Goal: Task Accomplishment & Management: Use online tool/utility

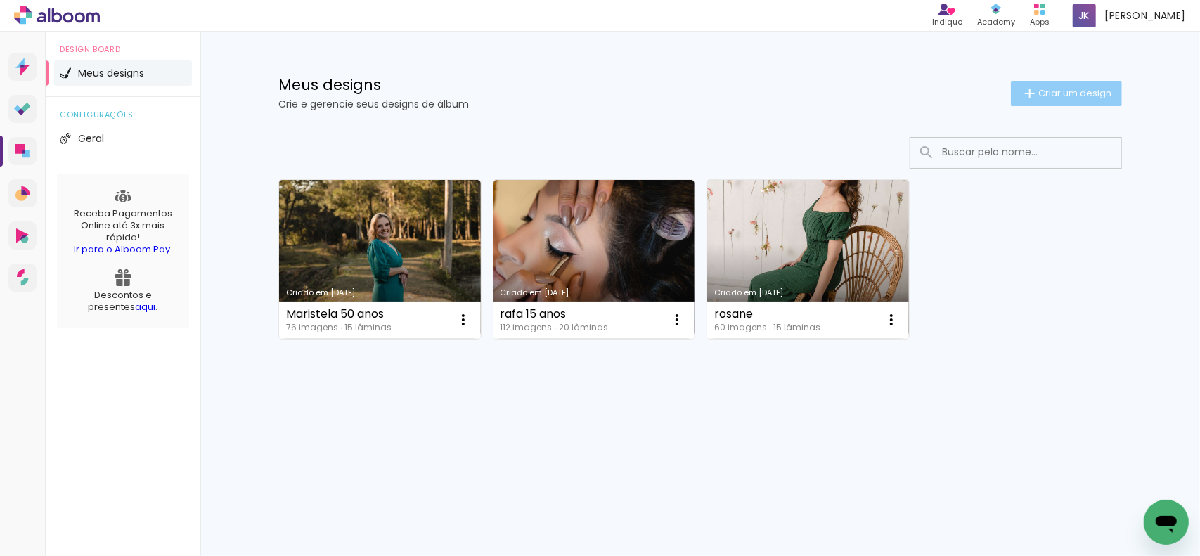
click at [1046, 85] on paper-button "Criar um design" at bounding box center [1066, 93] width 111 height 25
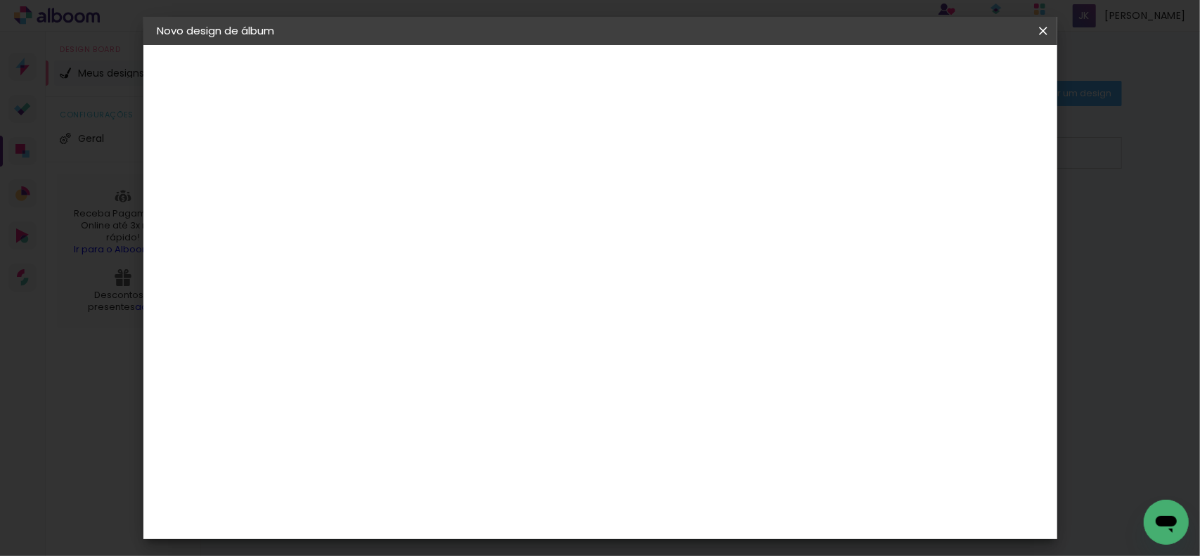
click at [387, 188] on input at bounding box center [387, 189] width 0 height 22
type input "jordana chá da ághata"
type paper-input "jordana chá da ághata"
click at [0, 0] on slot "Avançar" at bounding box center [0, 0] width 0 height 0
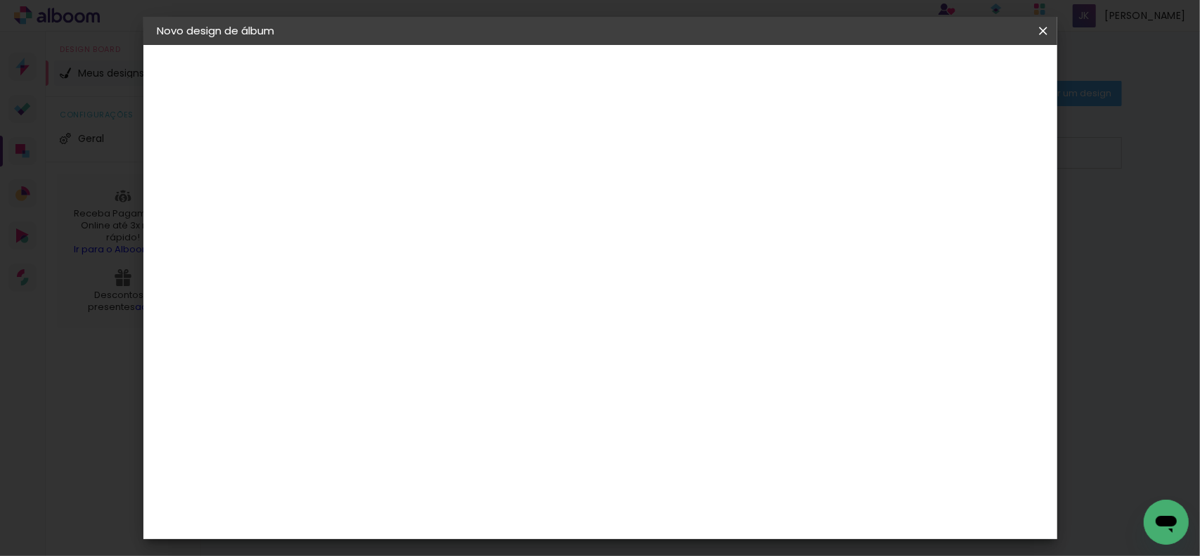
click at [394, 260] on input at bounding box center [423, 268] width 142 height 18
type input "evi"
type paper-input "evi"
click at [427, 312] on div "Evidence" at bounding box center [402, 317] width 50 height 11
drag, startPoint x: 1013, startPoint y: 58, endPoint x: 1001, endPoint y: 71, distance: 17.9
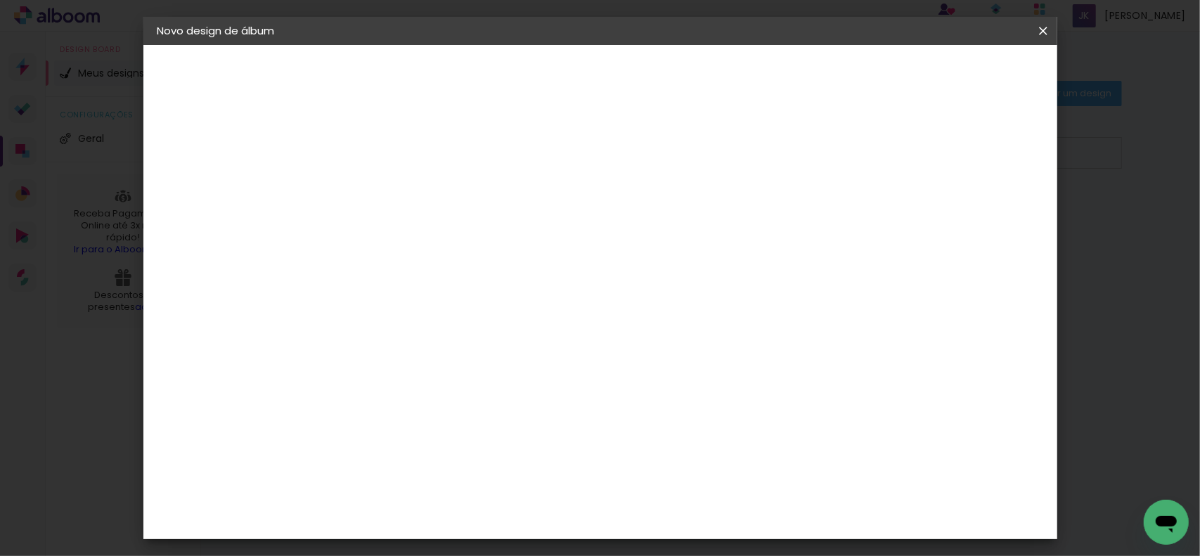
click at [634, 58] on header "Fornecedor Escolha um fornecedor ou avance com o tamanho livre. Voltar Avançar" at bounding box center [480, 92] width 308 height 95
click at [0, 0] on slot "Avançar" at bounding box center [0, 0] width 0 height 0
click at [442, 234] on input "text" at bounding box center [414, 245] width 55 height 22
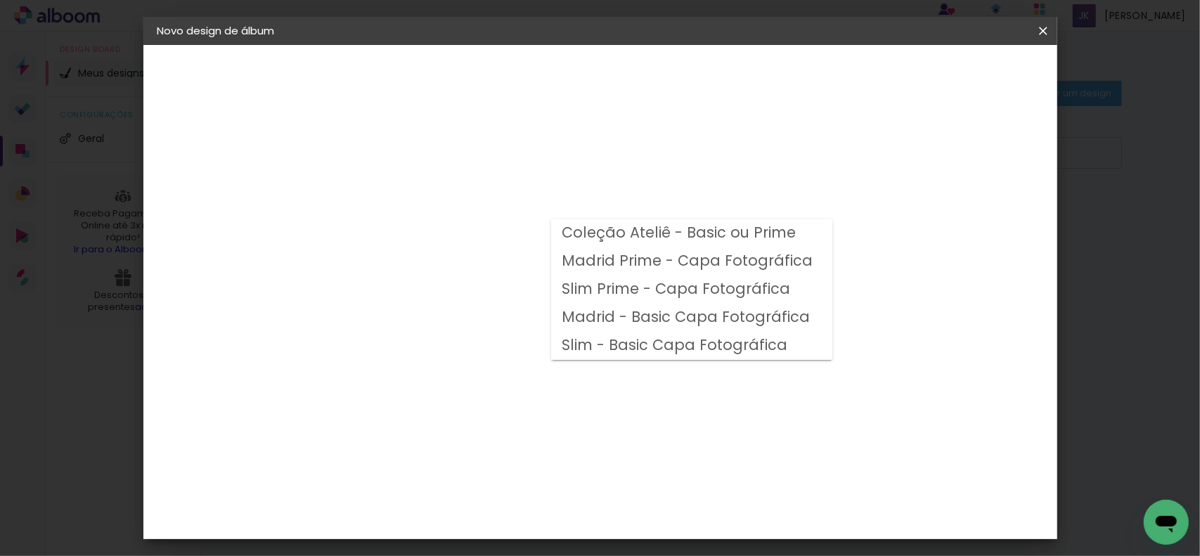
click at [0, 0] on slot "Madrid Prime - Capa Fotográfica" at bounding box center [0, 0] width 0 height 0
type input "Madrid Prime - Capa Fotográfica"
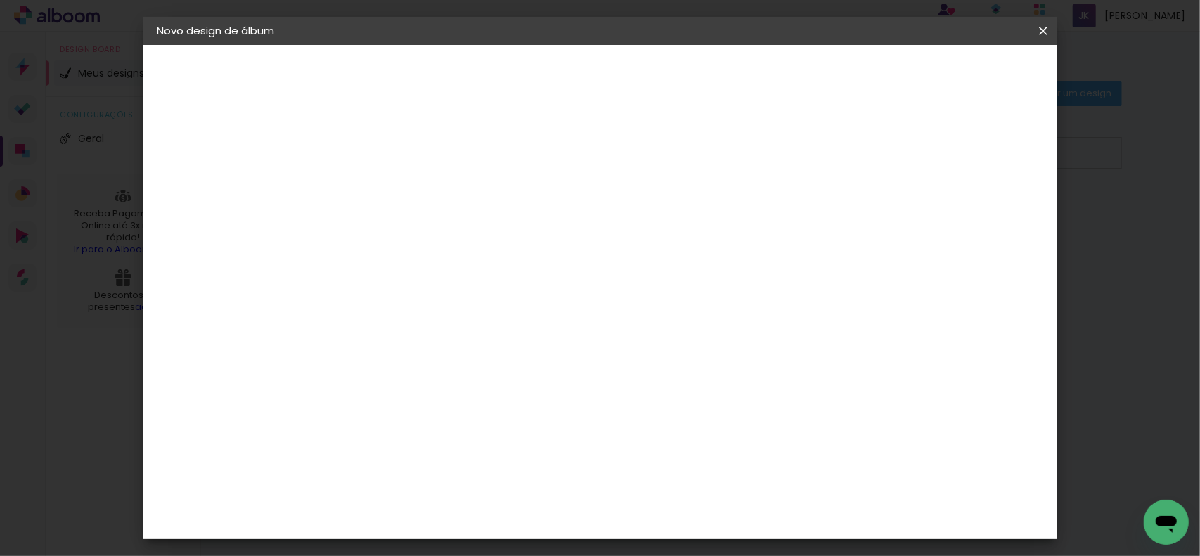
click at [482, 400] on span "20 × 25" at bounding box center [449, 418] width 65 height 37
click at [637, 86] on header "Modelo Escolha o modelo do álbum. Voltar Avançar" at bounding box center [481, 87] width 311 height 84
click at [0, 0] on slot "Avançar" at bounding box center [0, 0] width 0 height 0
click at [954, 70] on span "Iniciar design" at bounding box center [922, 75] width 64 height 10
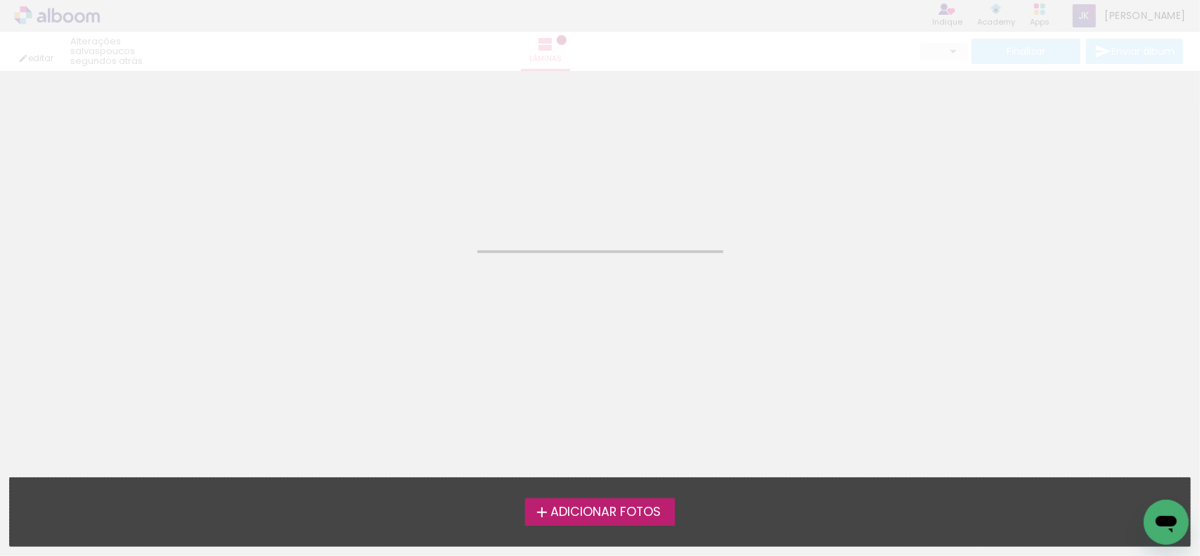
click at [543, 518] on iron-icon at bounding box center [541, 512] width 17 height 17
click at [0, 0] on input "file" at bounding box center [0, 0] width 0 height 0
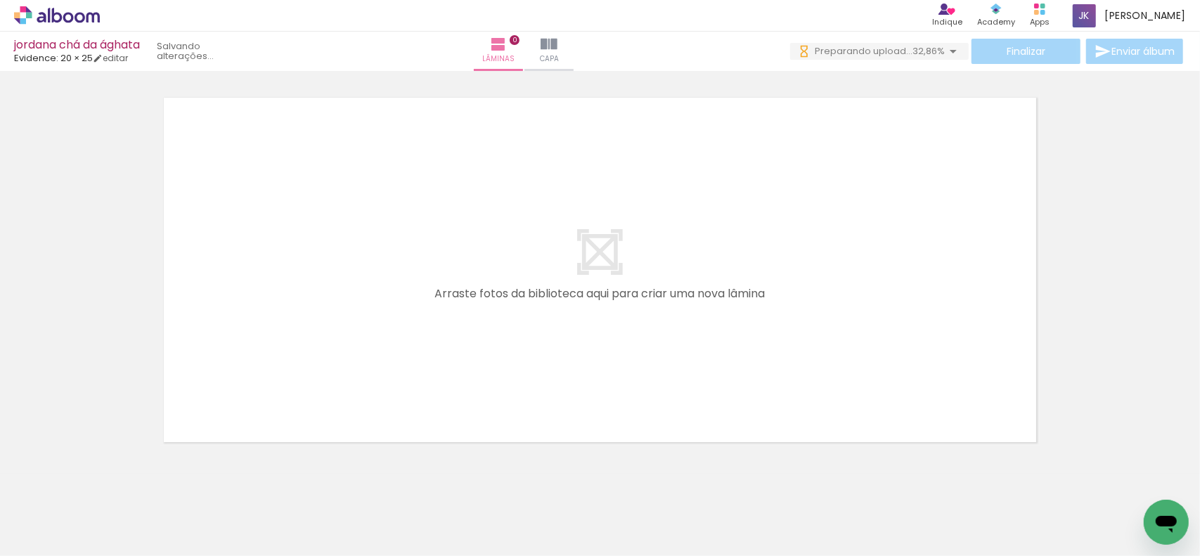
click at [29, 536] on iron-icon at bounding box center [20, 537] width 17 height 17
click at [0, 0] on input "file" at bounding box center [0, 0] width 0 height 0
click at [25, 516] on input "Todas as fotos" at bounding box center [39, 513] width 53 height 12
click at [0, 0] on slot "Não utilizadas" at bounding box center [0, 0] width 0 height 0
type input "Não utilizadas"
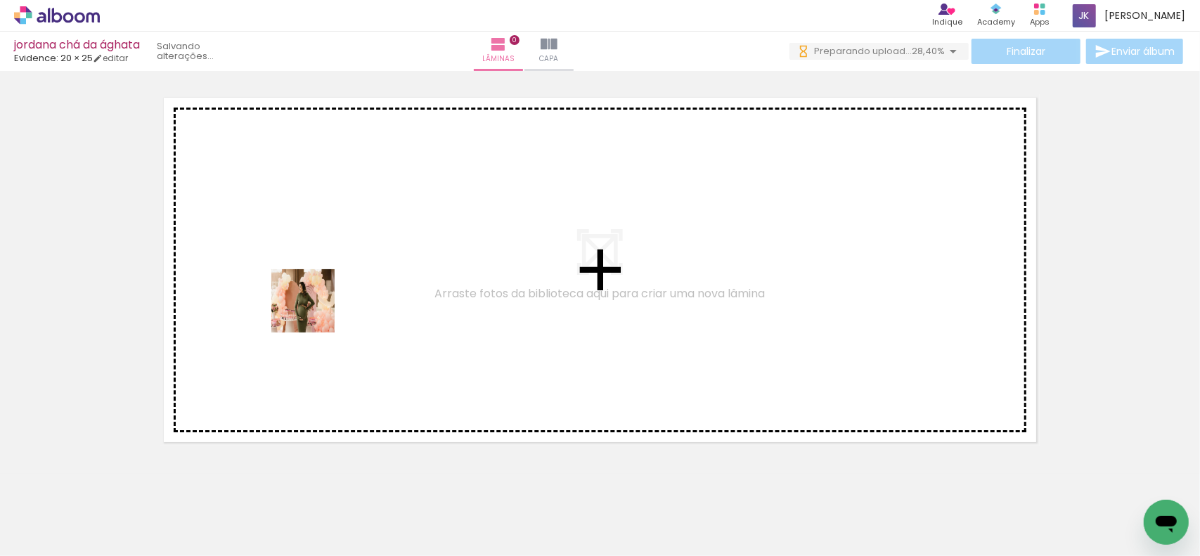
drag, startPoint x: 221, startPoint y: 514, endPoint x: 234, endPoint y: 445, distance: 70.2
click at [314, 310] on quentale-workspace at bounding box center [600, 278] width 1200 height 556
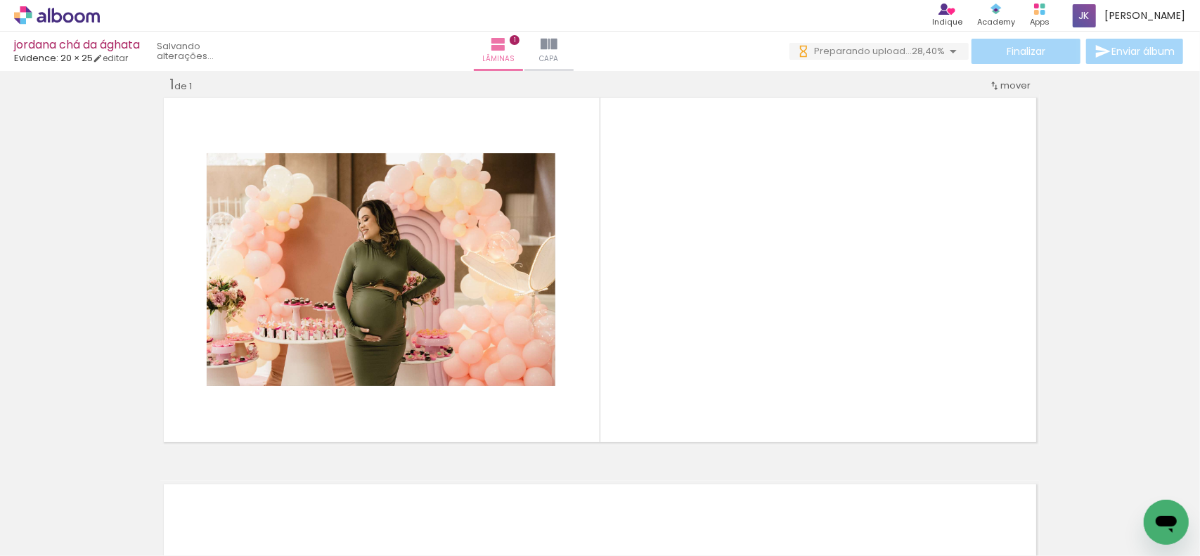
scroll to position [18, 0]
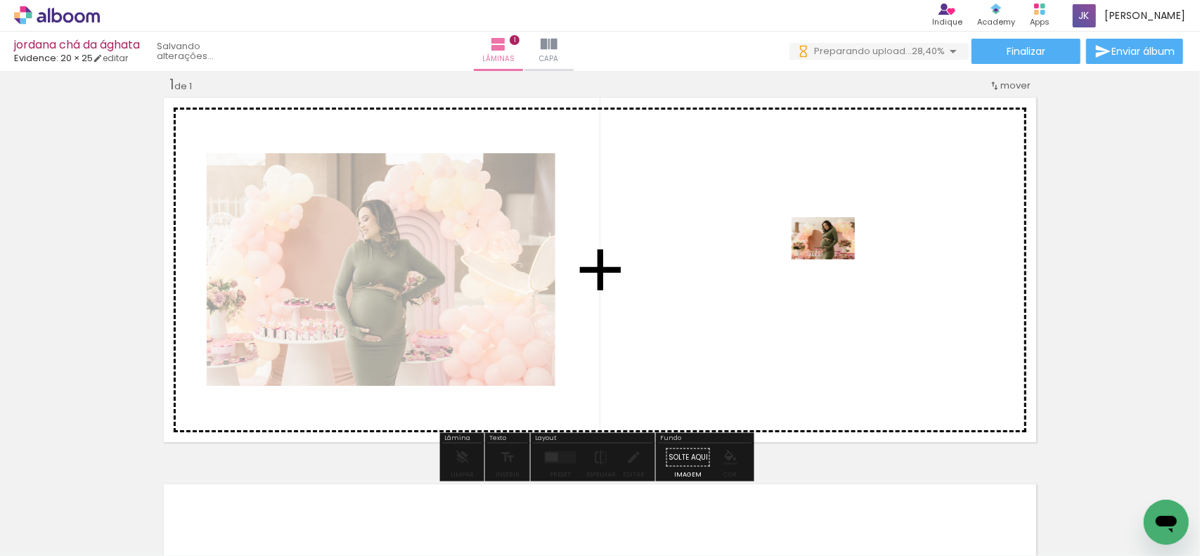
drag, startPoint x: 162, startPoint y: 512, endPoint x: 833, endPoint y: 259, distance: 717.3
click at [833, 259] on quentale-workspace at bounding box center [600, 278] width 1200 height 556
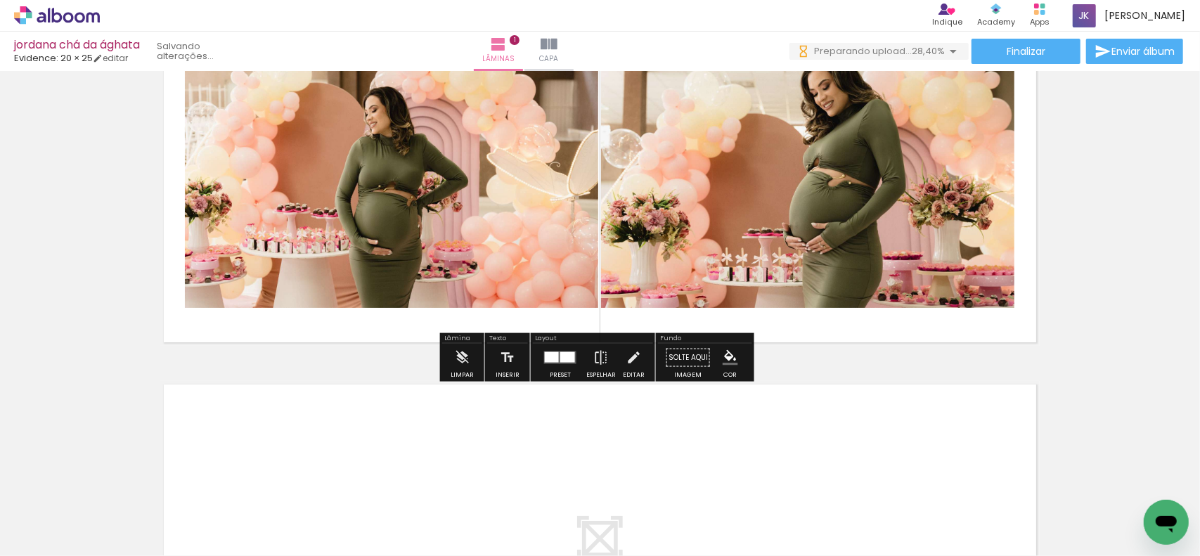
scroll to position [158, 0]
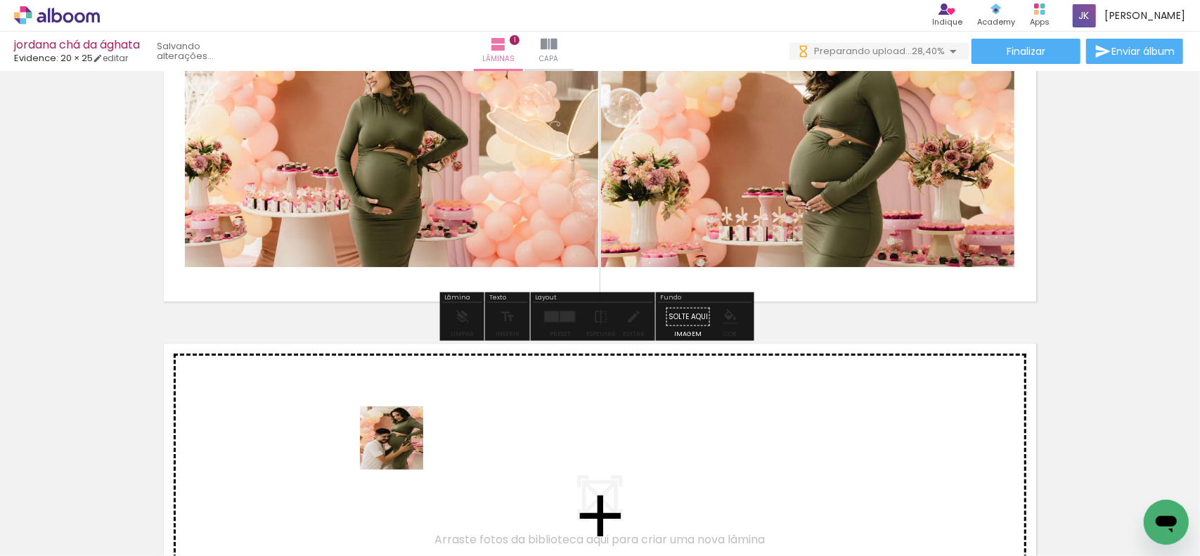
drag, startPoint x: 380, startPoint y: 505, endPoint x: 403, endPoint y: 446, distance: 63.7
click at [403, 446] on quentale-workspace at bounding box center [600, 278] width 1200 height 556
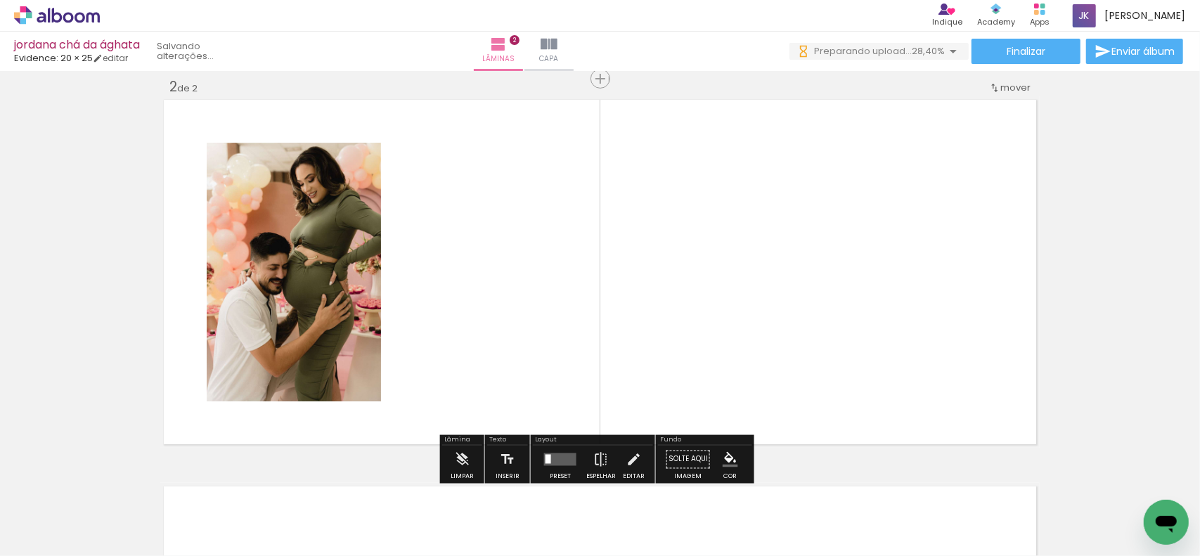
scroll to position [404, 0]
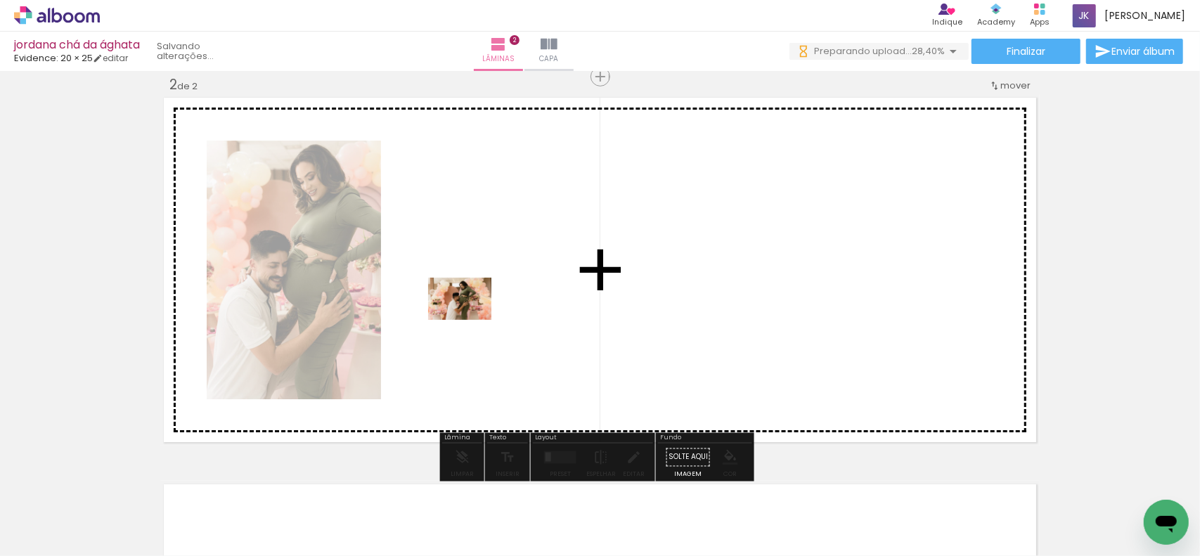
drag, startPoint x: 329, startPoint y: 493, endPoint x: 470, endPoint y: 320, distance: 223.3
click at [470, 320] on quentale-workspace at bounding box center [600, 278] width 1200 height 556
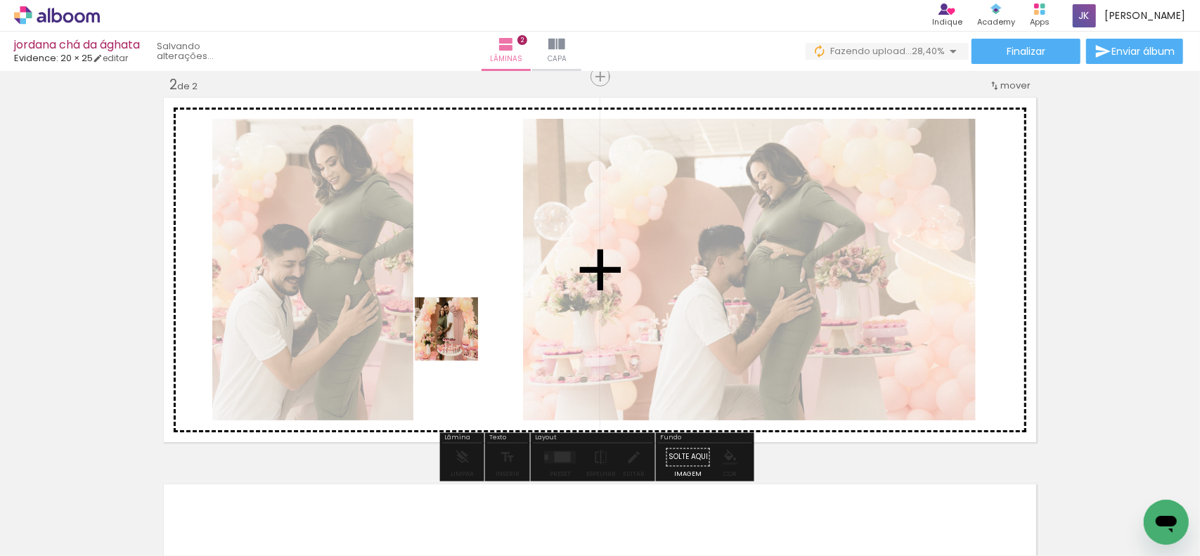
drag, startPoint x: 232, startPoint y: 499, endPoint x: 457, endPoint y: 339, distance: 275.7
click at [457, 339] on quentale-workspace at bounding box center [600, 278] width 1200 height 556
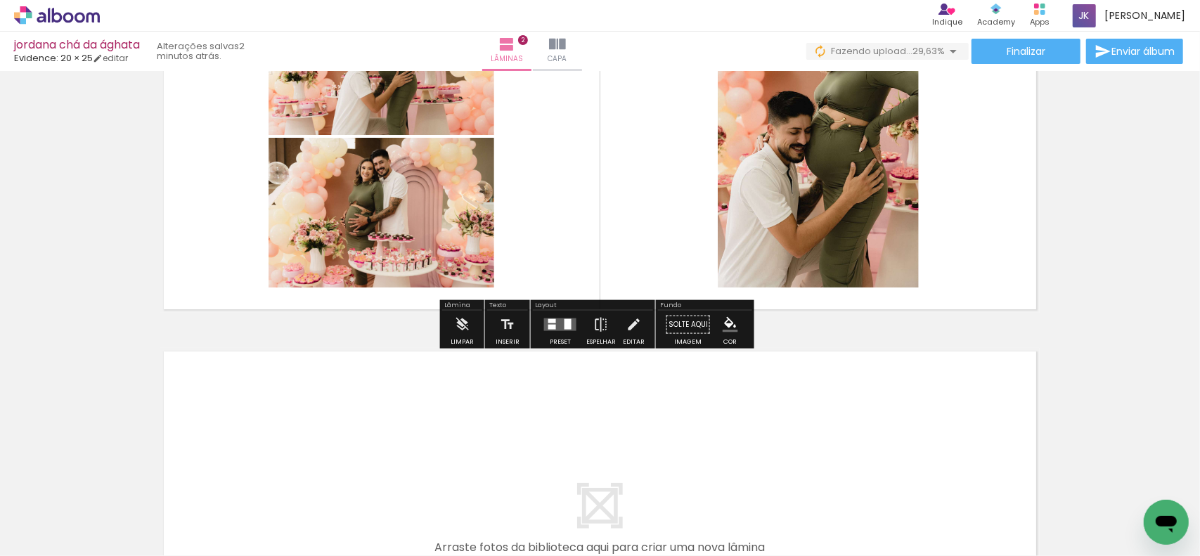
scroll to position [545, 0]
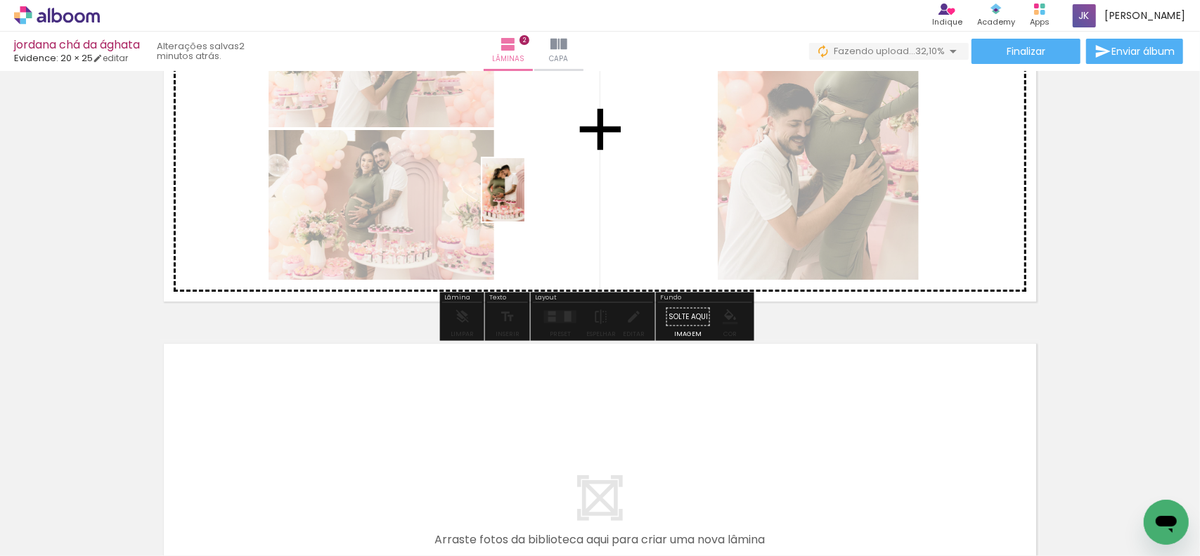
drag, startPoint x: 153, startPoint y: 495, endPoint x: 526, endPoint y: 200, distance: 476.3
click at [526, 200] on quentale-workspace at bounding box center [600, 278] width 1200 height 556
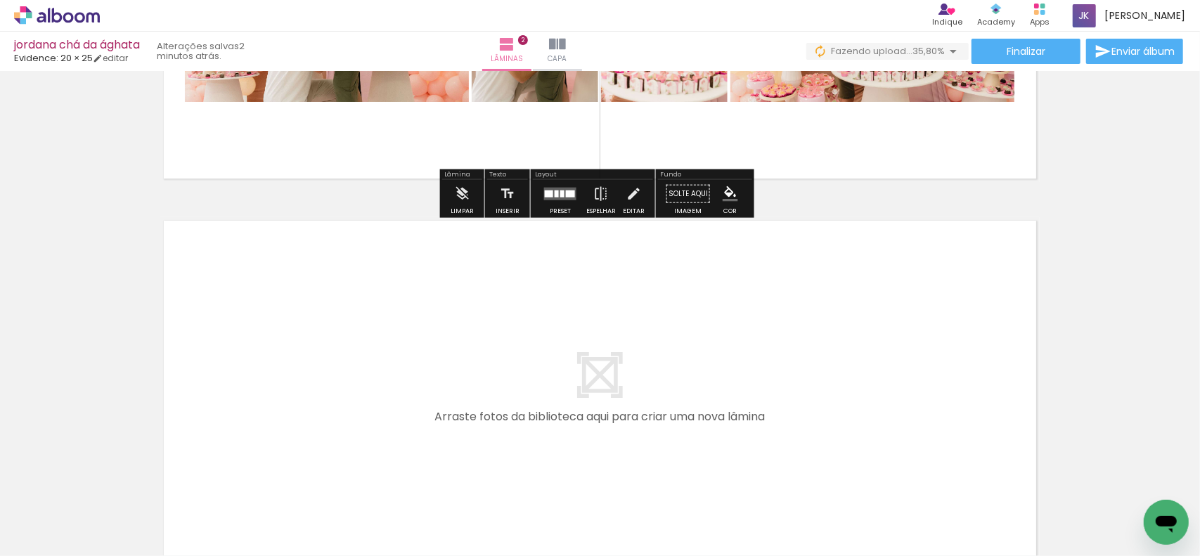
scroll to position [685, 0]
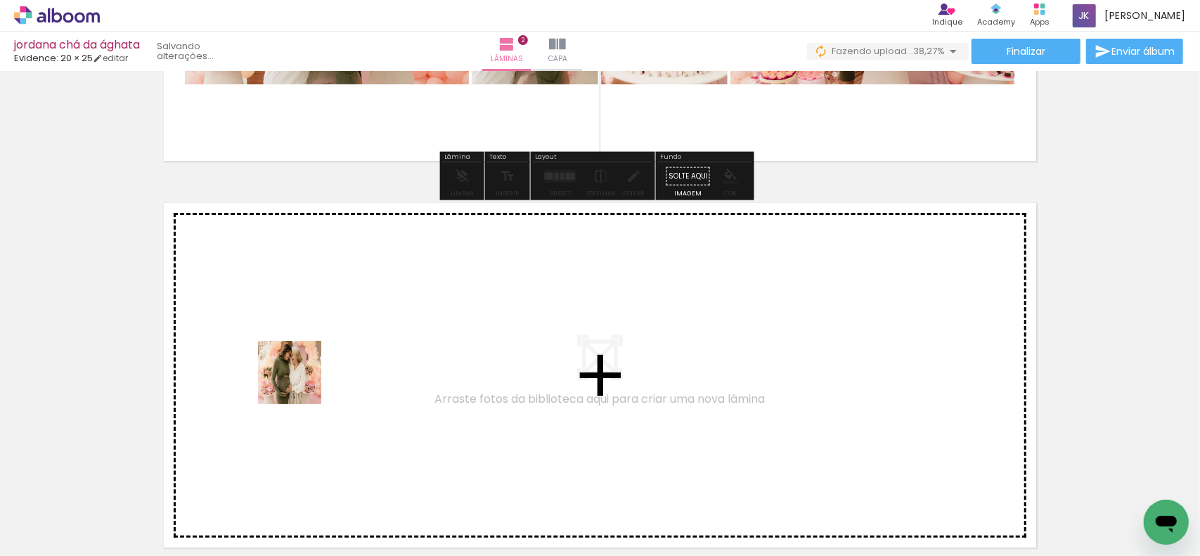
drag, startPoint x: 235, startPoint y: 517, endPoint x: 300, endPoint y: 383, distance: 149.0
click at [300, 383] on quentale-workspace at bounding box center [600, 278] width 1200 height 556
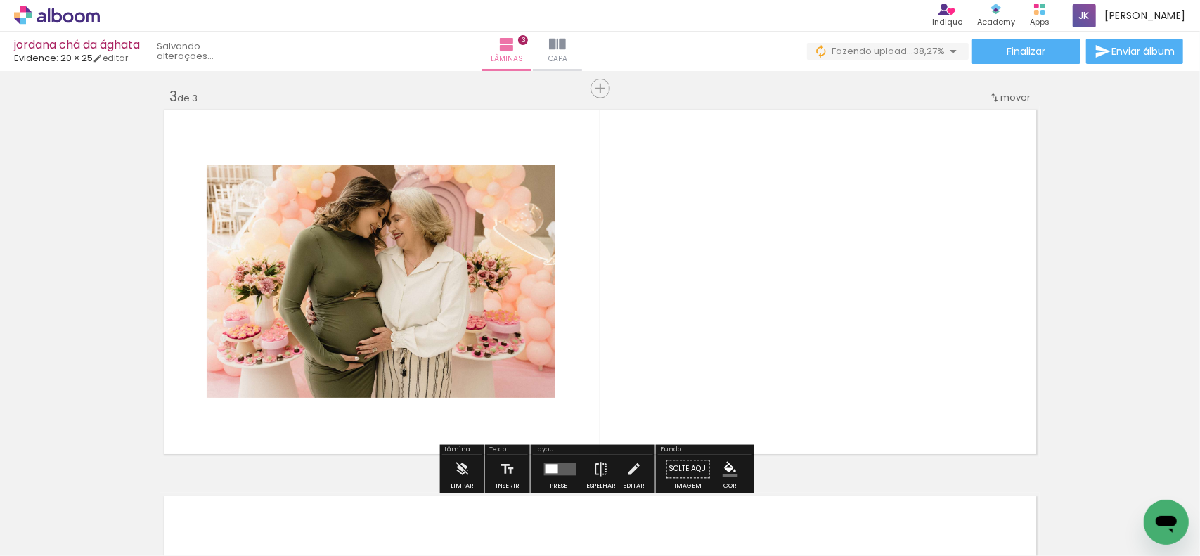
scroll to position [791, 0]
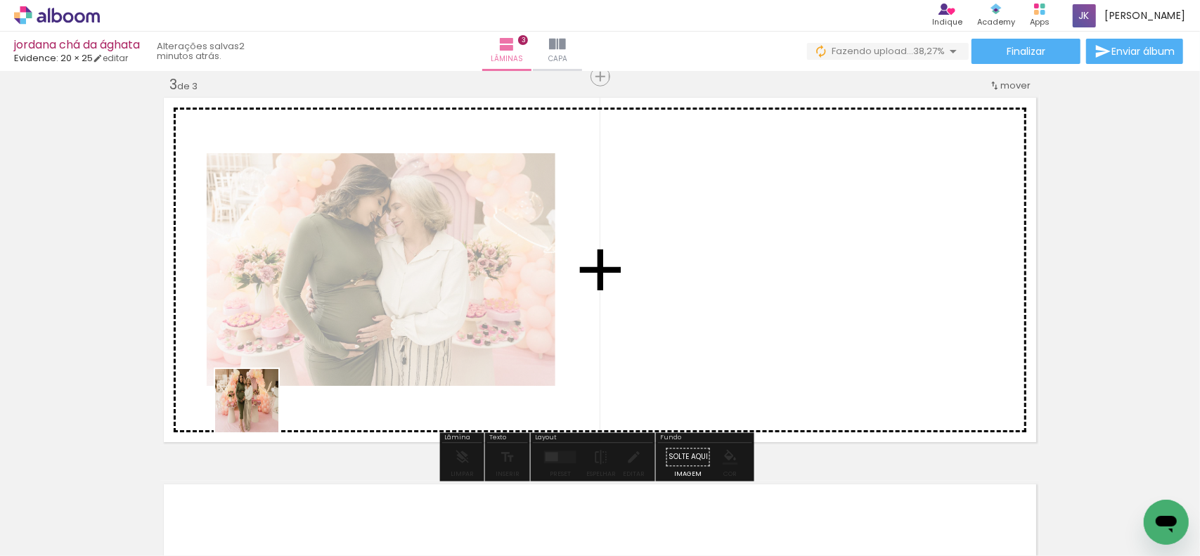
drag, startPoint x: 142, startPoint y: 519, endPoint x: 287, endPoint y: 393, distance: 191.8
click at [287, 393] on quentale-workspace at bounding box center [600, 278] width 1200 height 556
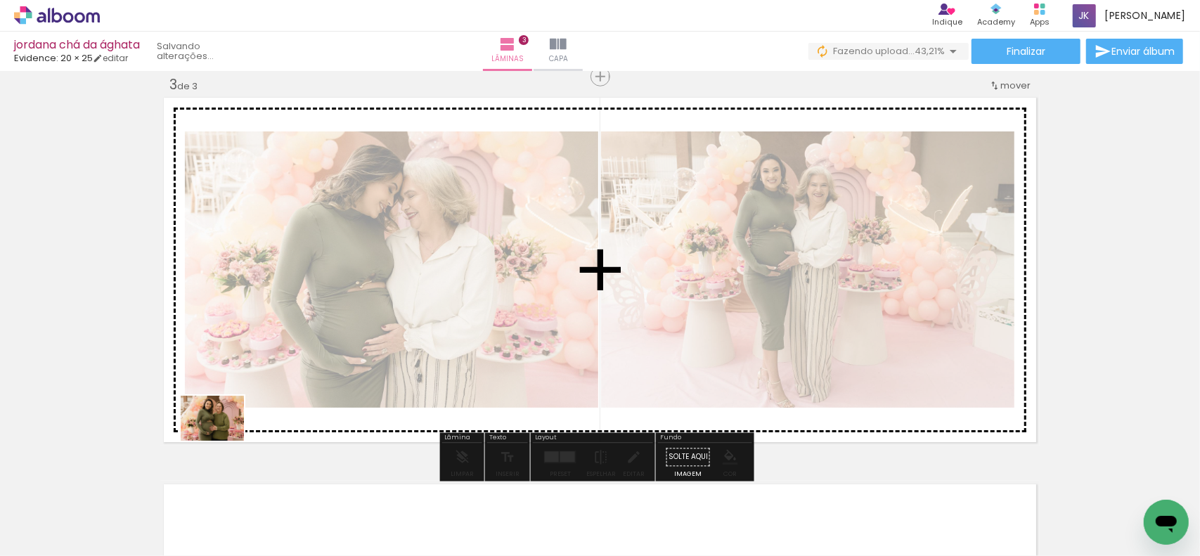
drag, startPoint x: 145, startPoint y: 510, endPoint x: 223, endPoint y: 438, distance: 105.9
click at [223, 438] on quentale-workspace at bounding box center [600, 278] width 1200 height 556
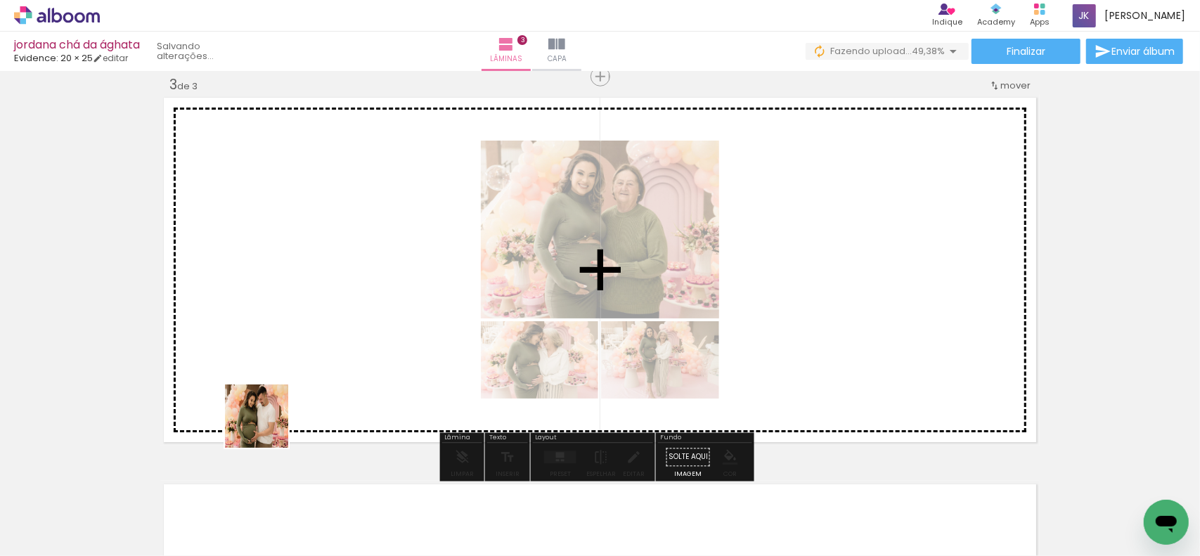
drag, startPoint x: 159, startPoint y: 517, endPoint x: 317, endPoint y: 387, distance: 204.3
click at [317, 387] on quentale-workspace at bounding box center [600, 278] width 1200 height 556
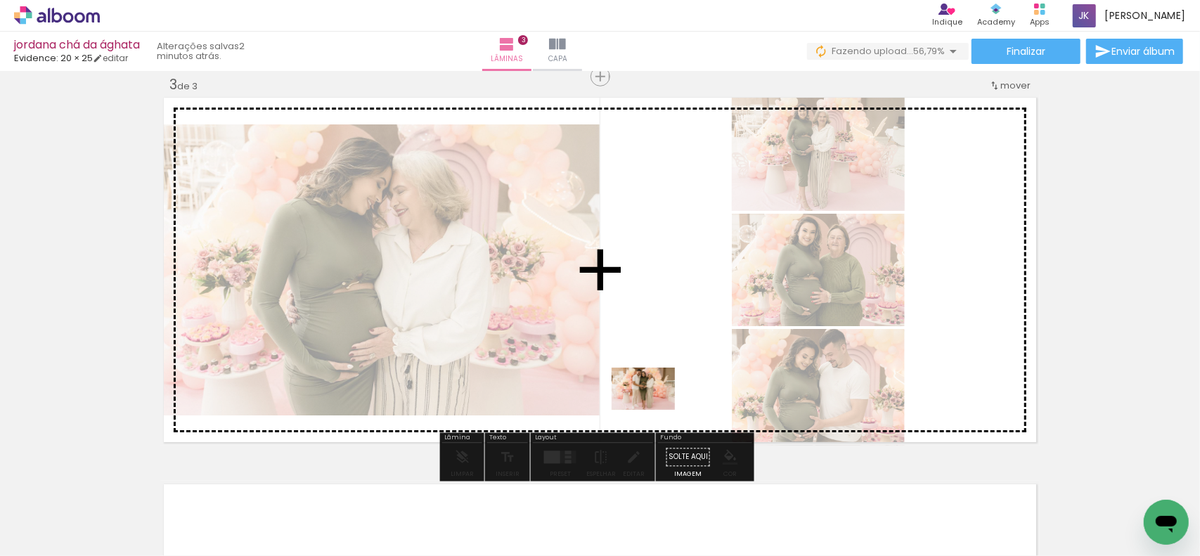
drag, startPoint x: 546, startPoint y: 515, endPoint x: 654, endPoint y: 406, distance: 154.1
click at [654, 406] on quentale-workspace at bounding box center [600, 278] width 1200 height 556
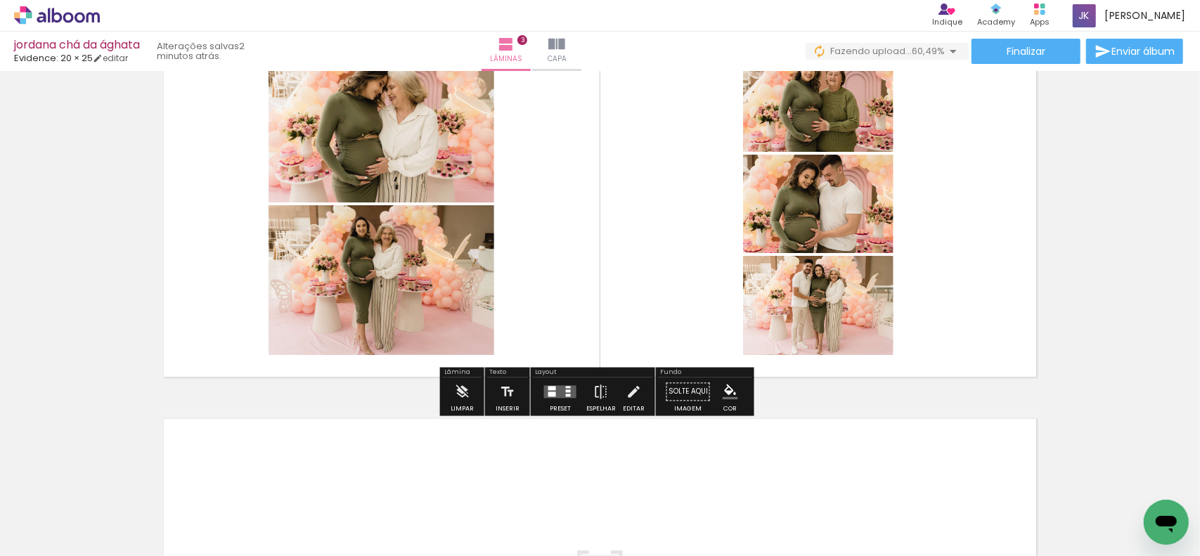
scroll to position [861, 0]
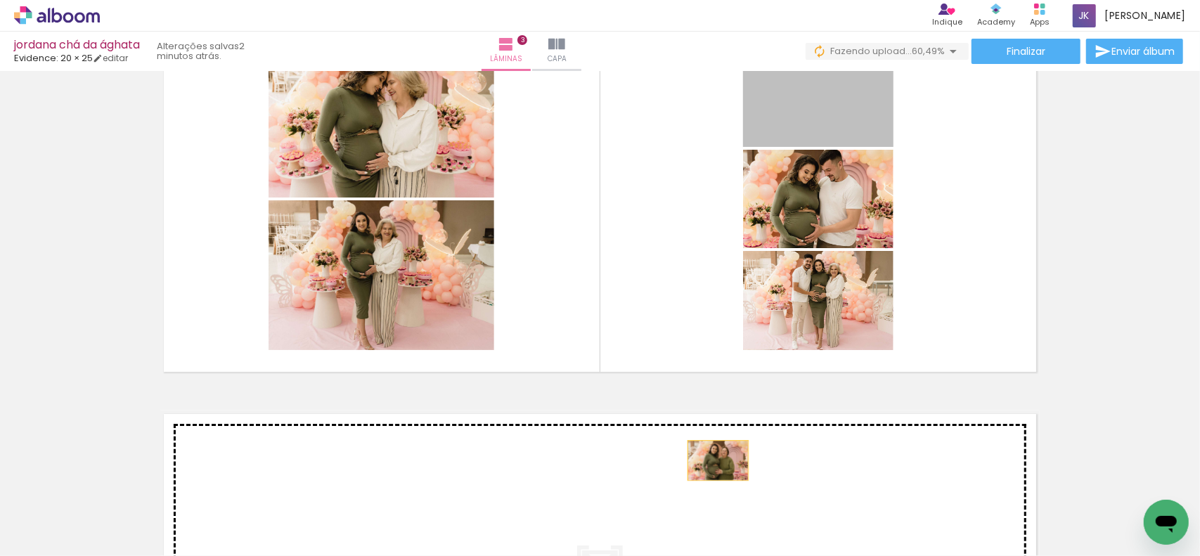
drag, startPoint x: 819, startPoint y: 116, endPoint x: 718, endPoint y: 439, distance: 338.8
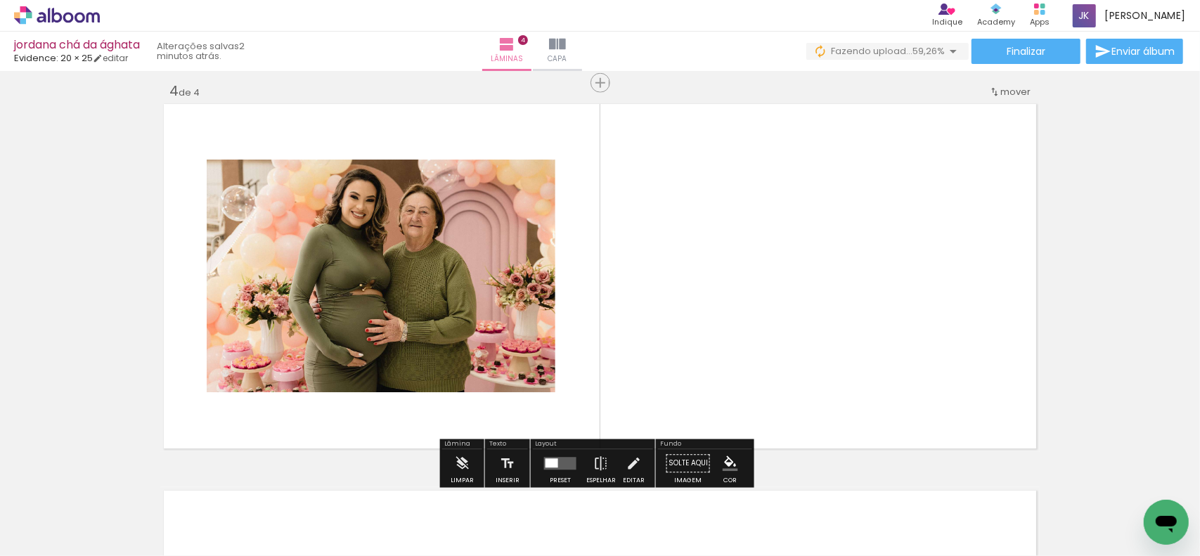
scroll to position [1177, 0]
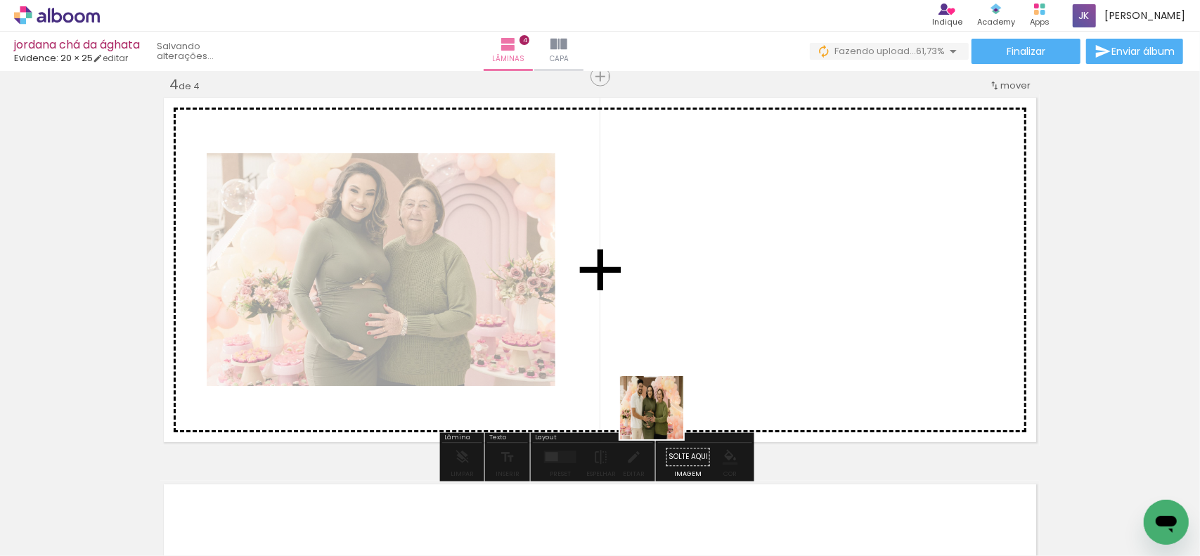
drag, startPoint x: 613, startPoint y: 519, endPoint x: 689, endPoint y: 377, distance: 161.9
click at [689, 377] on quentale-workspace at bounding box center [600, 278] width 1200 height 556
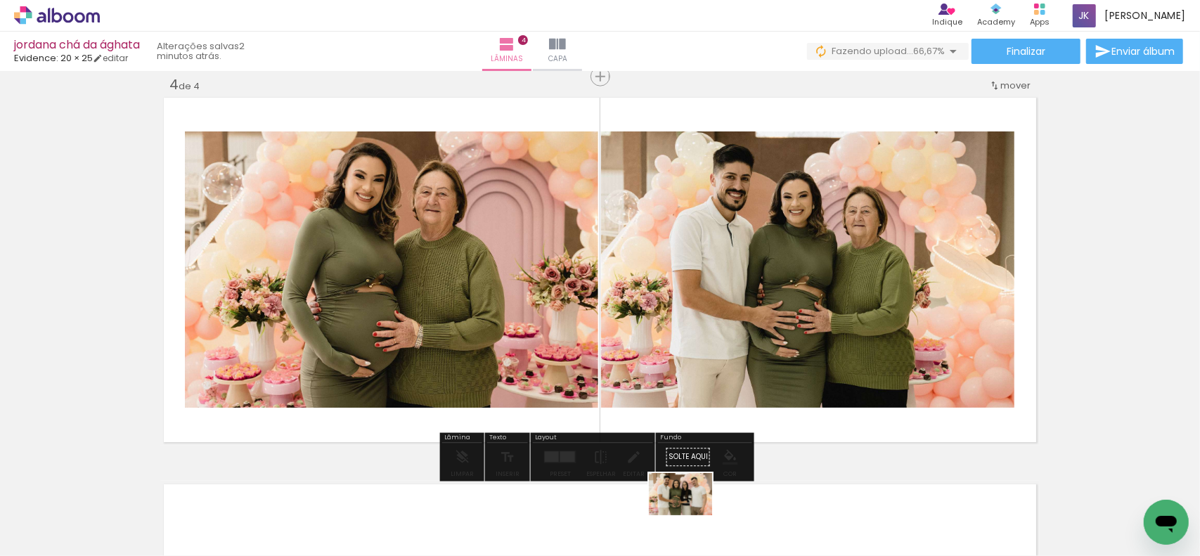
drag, startPoint x: 704, startPoint y: 519, endPoint x: 717, endPoint y: 504, distance: 20.4
click at [699, 517] on div at bounding box center [692, 509] width 70 height 46
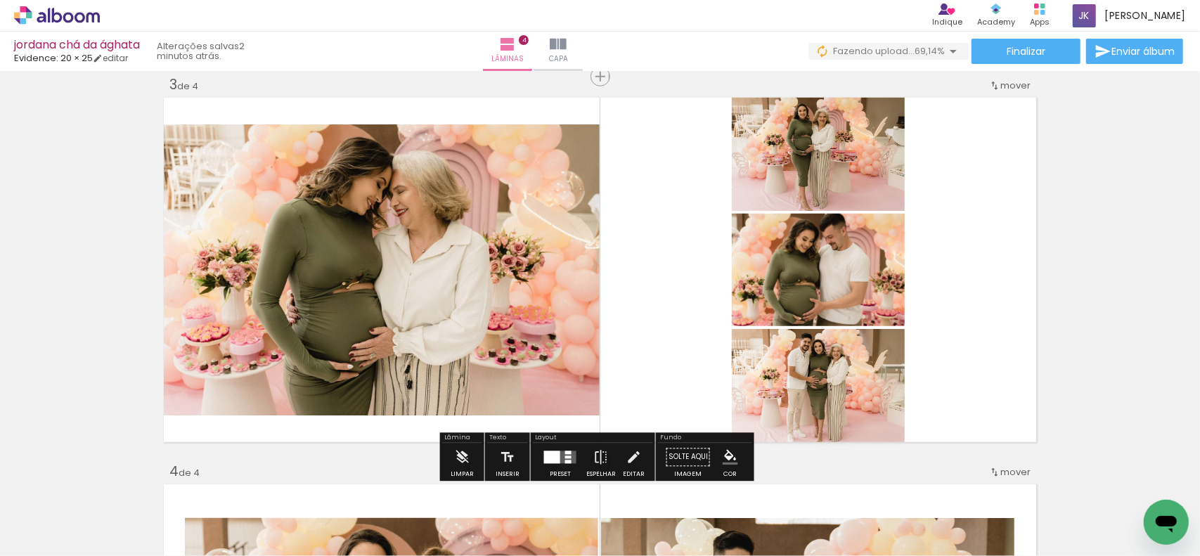
scroll to position [756, 0]
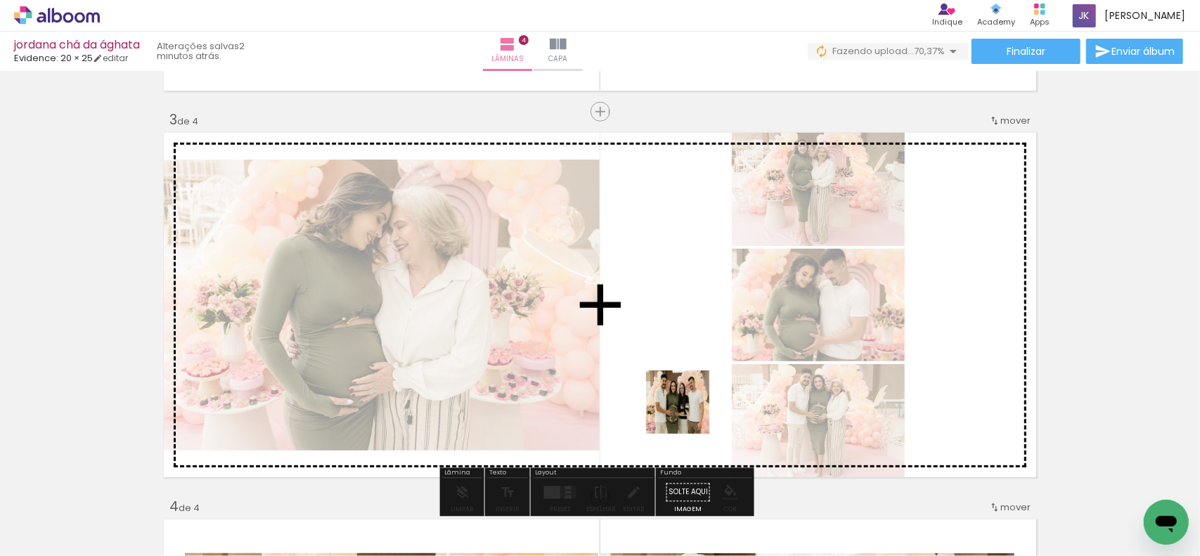
drag, startPoint x: 695, startPoint y: 504, endPoint x: 688, endPoint y: 410, distance: 93.7
click at [688, 410] on quentale-workspace at bounding box center [600, 278] width 1200 height 556
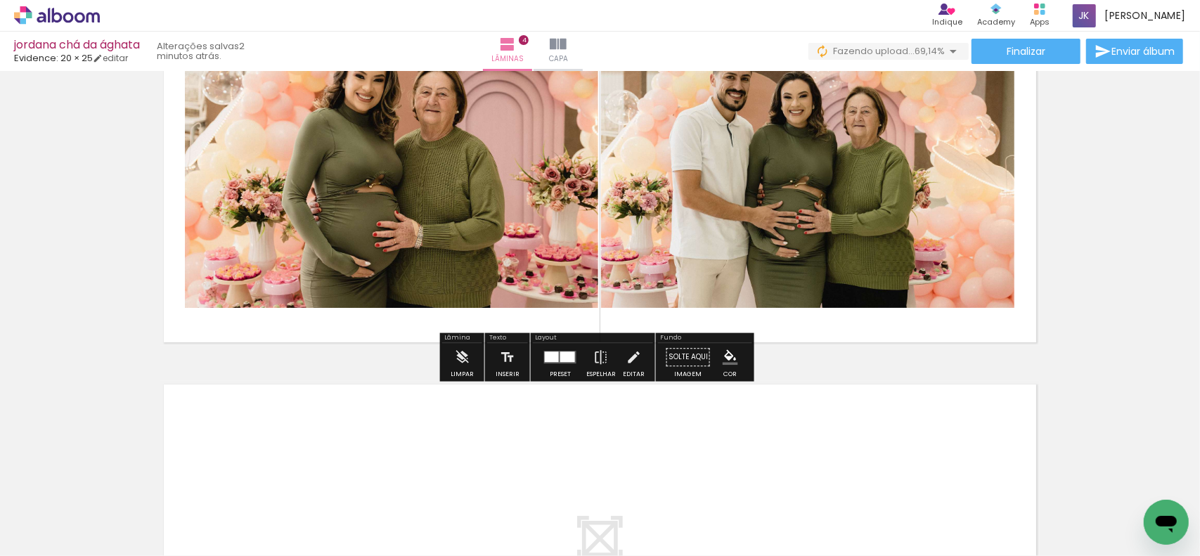
scroll to position [1318, 0]
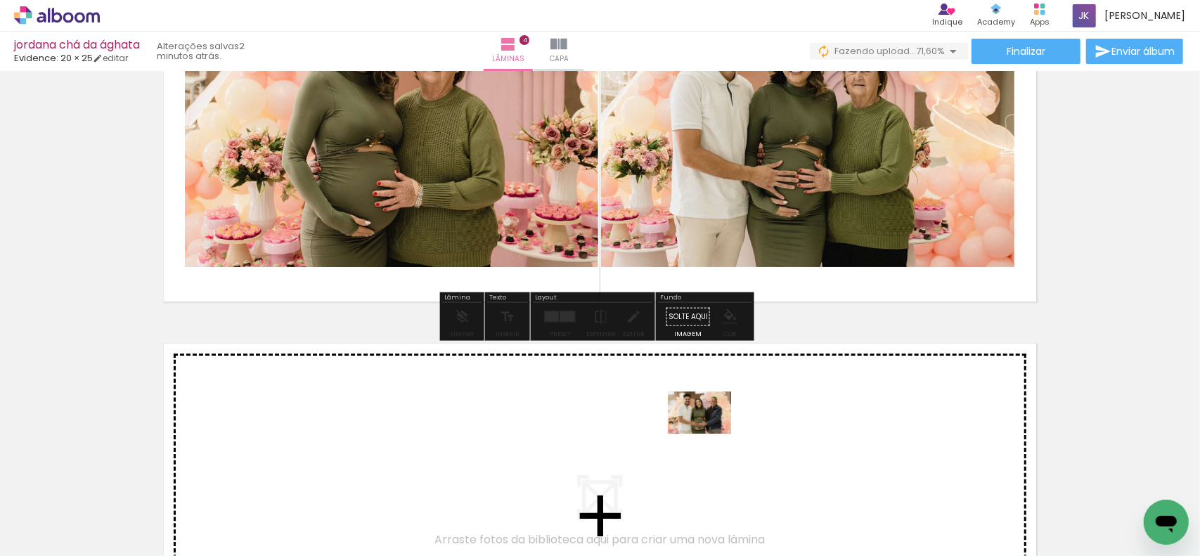
drag, startPoint x: 704, startPoint y: 512, endPoint x: 710, endPoint y: 434, distance: 78.9
click at [710, 434] on quentale-workspace at bounding box center [600, 278] width 1200 height 556
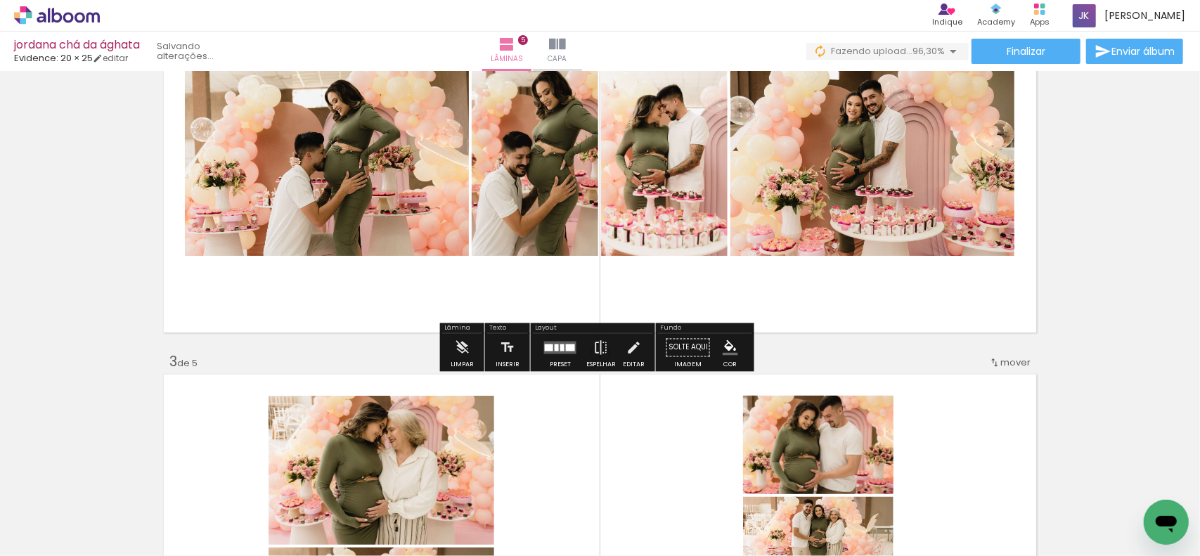
scroll to position [510, 0]
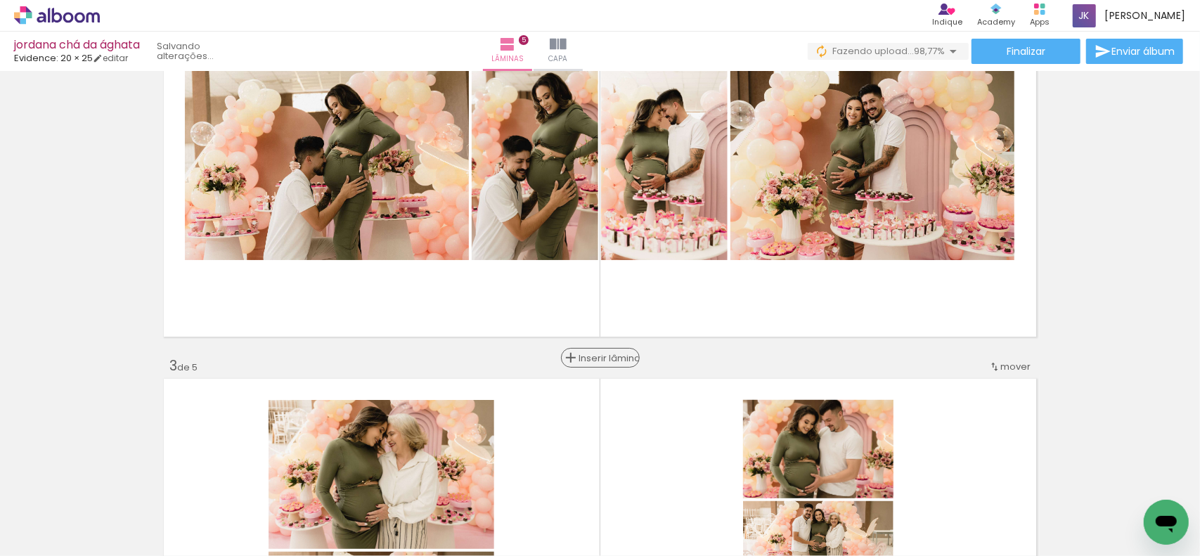
click at [595, 358] on span "Inserir lâmina" at bounding box center [606, 358] width 55 height 9
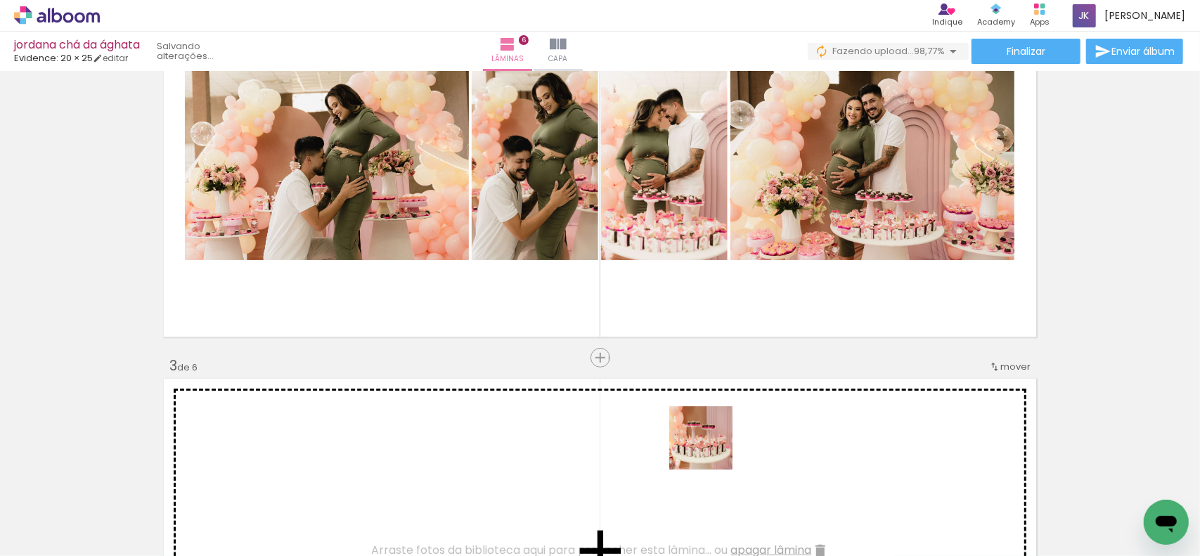
drag, startPoint x: 711, startPoint y: 521, endPoint x: 711, endPoint y: 442, distance: 79.4
click at [711, 442] on quentale-workspace at bounding box center [600, 278] width 1200 height 556
